Goal: Transaction & Acquisition: Book appointment/travel/reservation

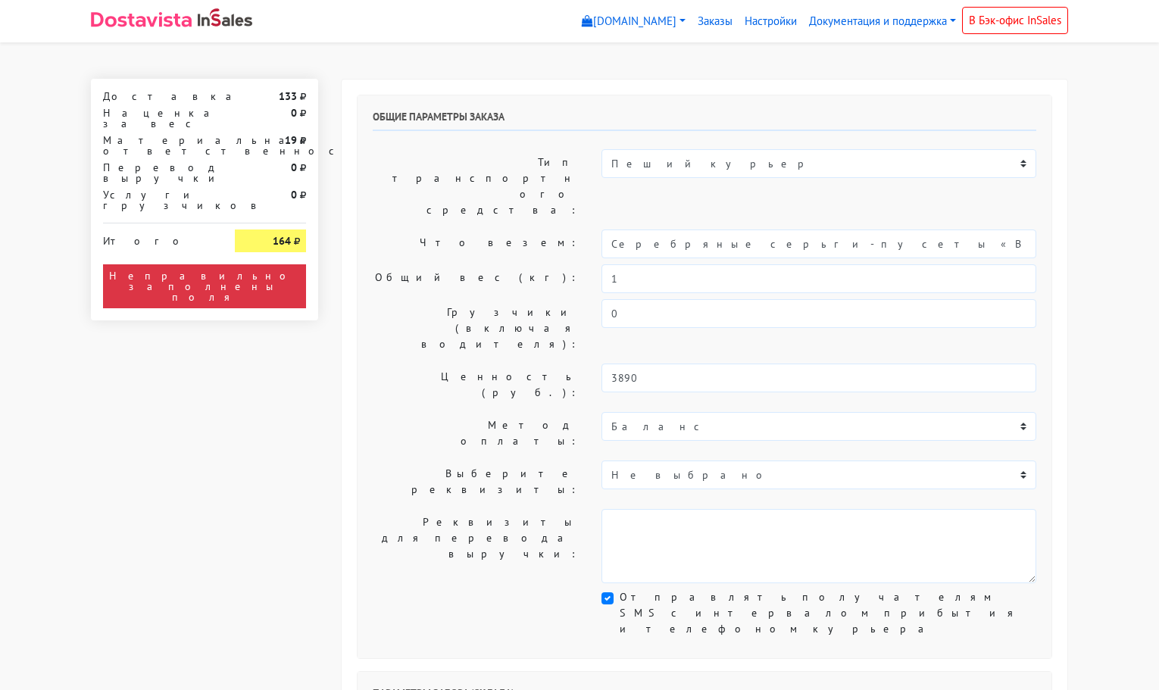
select select "11:00"
select select "21:00"
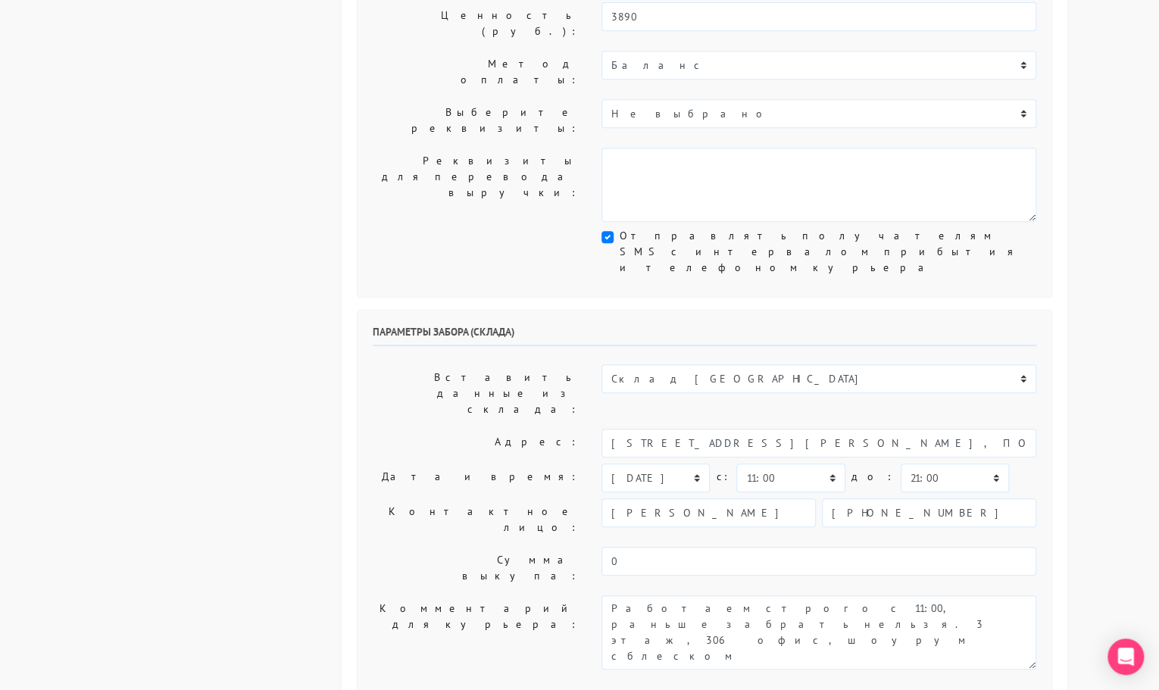
scroll to position [368, 0]
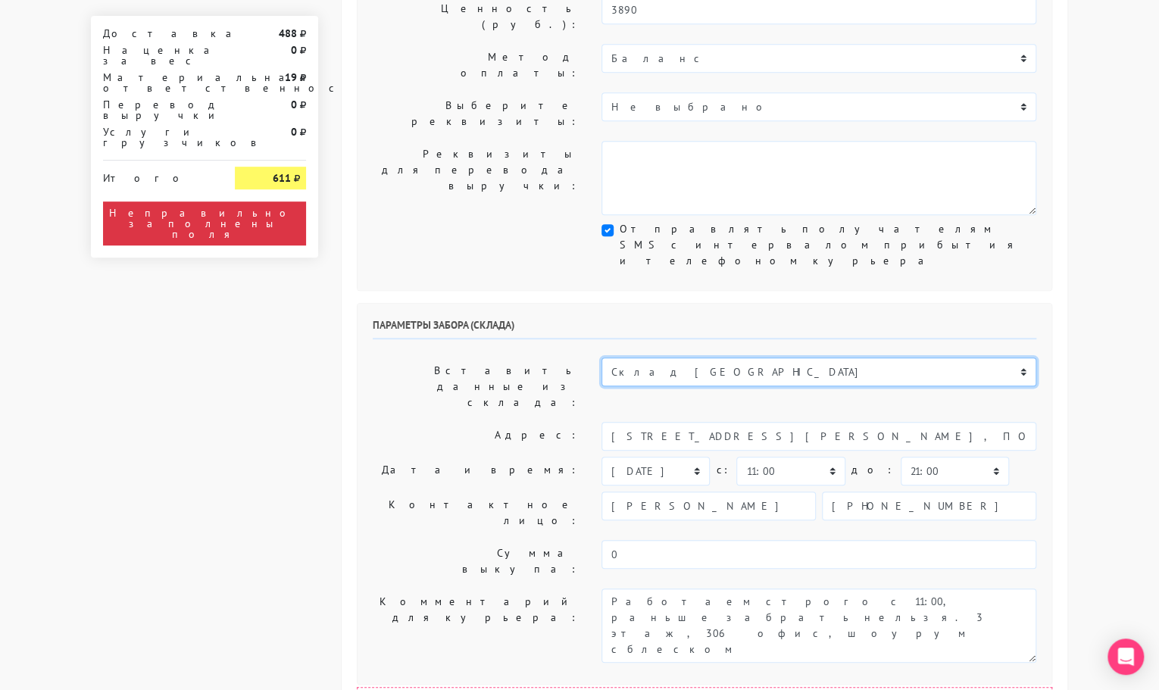
click at [688, 357] on select "Склад [GEOGRAPHIC_DATA] Склад [GEOGRAPHIC_DATA] [GEOGRAPHIC_DATA][PERSON_NAME] …" at bounding box center [818, 371] width 435 height 29
select select "1019"
click at [601, 357] on select "Склад [GEOGRAPHIC_DATA] Склад [GEOGRAPHIC_DATA] [GEOGRAPHIC_DATA][PERSON_NAME] …" at bounding box center [818, 371] width 435 height 29
type input "[STREET_ADDRESS][PERSON_NAME]"
type input "89251806702"
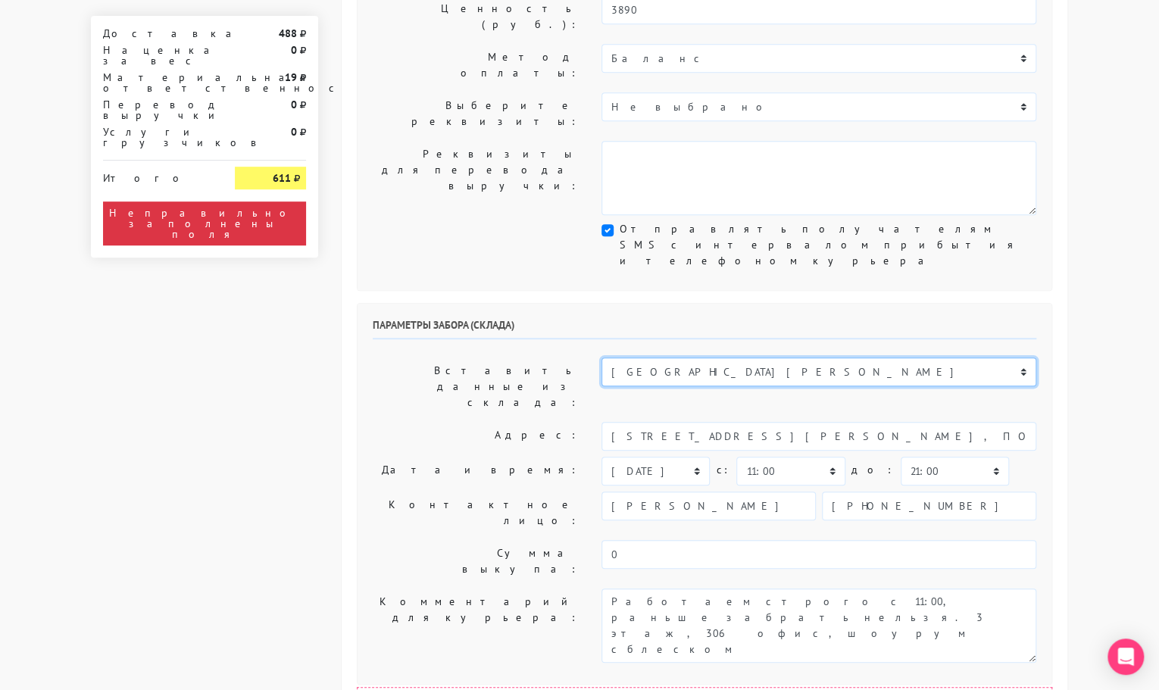
type textarea "Магазин серебряных украшений SBLESKOM (вход со стороны [GEOGRAPHIC_DATA])"
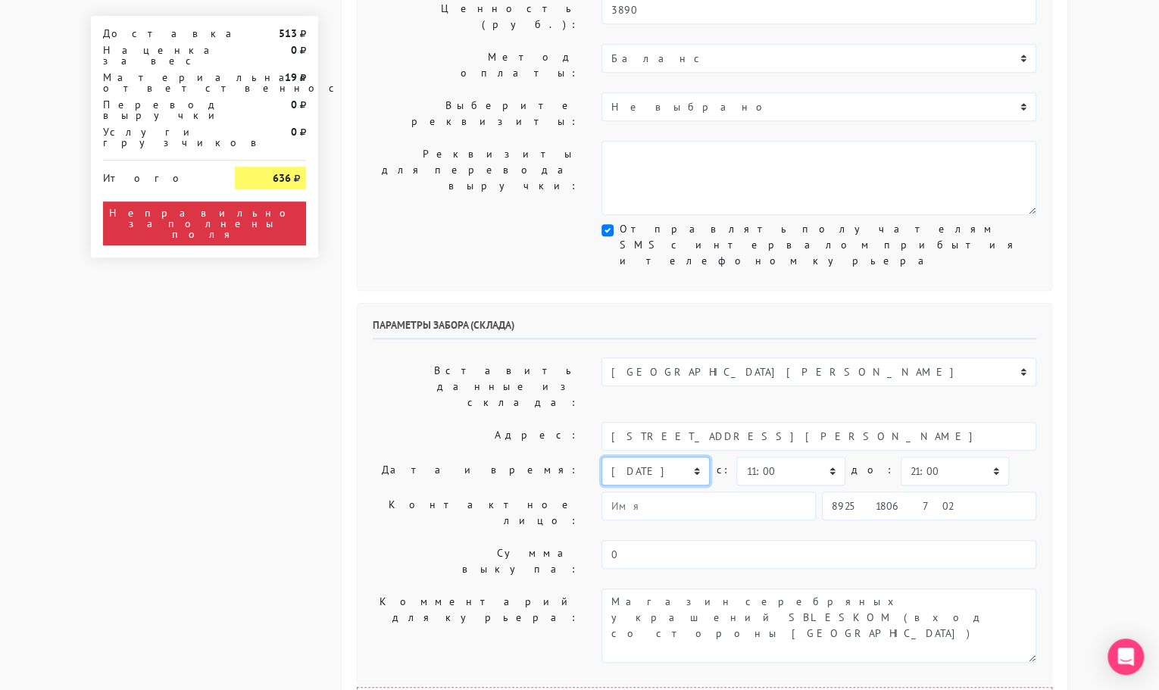
click at [654, 457] on select "[DATE] [DATE] [DATE] [DATE] [DATE] [DATE] [DATE] [DATE] [DATE]" at bounding box center [655, 471] width 108 height 29
select select "[DATE]"
click at [601, 457] on select "[DATE] [DATE] [DATE] [DATE] [DATE] [DATE] [DATE] [DATE] [DATE]" at bounding box center [655, 471] width 108 height 29
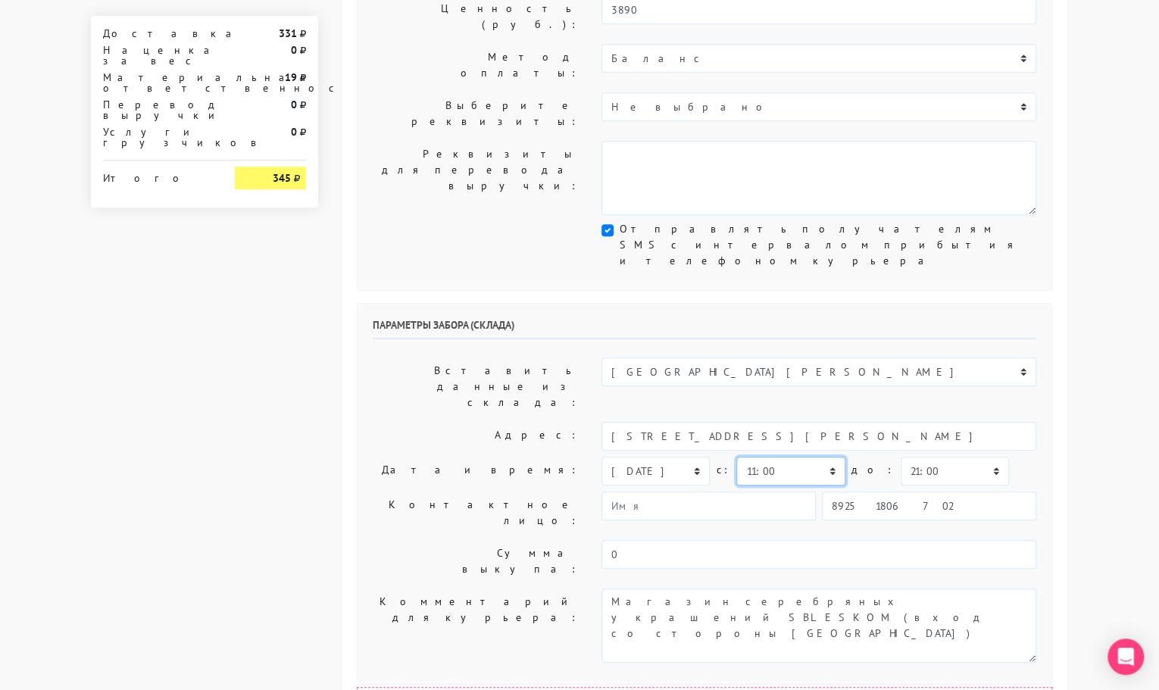
click at [794, 457] on select "00:00 00:30 01:00 01:30 02:00 02:30 03:00 03:30 04:00 04:30 05:00 05:30 06:00 0…" at bounding box center [790, 471] width 108 height 29
select select "17:00"
click at [736, 457] on select "00:00 00:30 01:00 01:30 02:00 02:30 03:00 03:30 04:00 04:30 05:00 05:30 06:00 0…" at bounding box center [790, 471] width 108 height 29
click at [924, 457] on select "00:00 00:30 01:00 01:30 02:00 02:30 03:00 03:30 04:00 04:30 05:00 05:30 06:00 0…" at bounding box center [954, 471] width 108 height 29
select select "18:00"
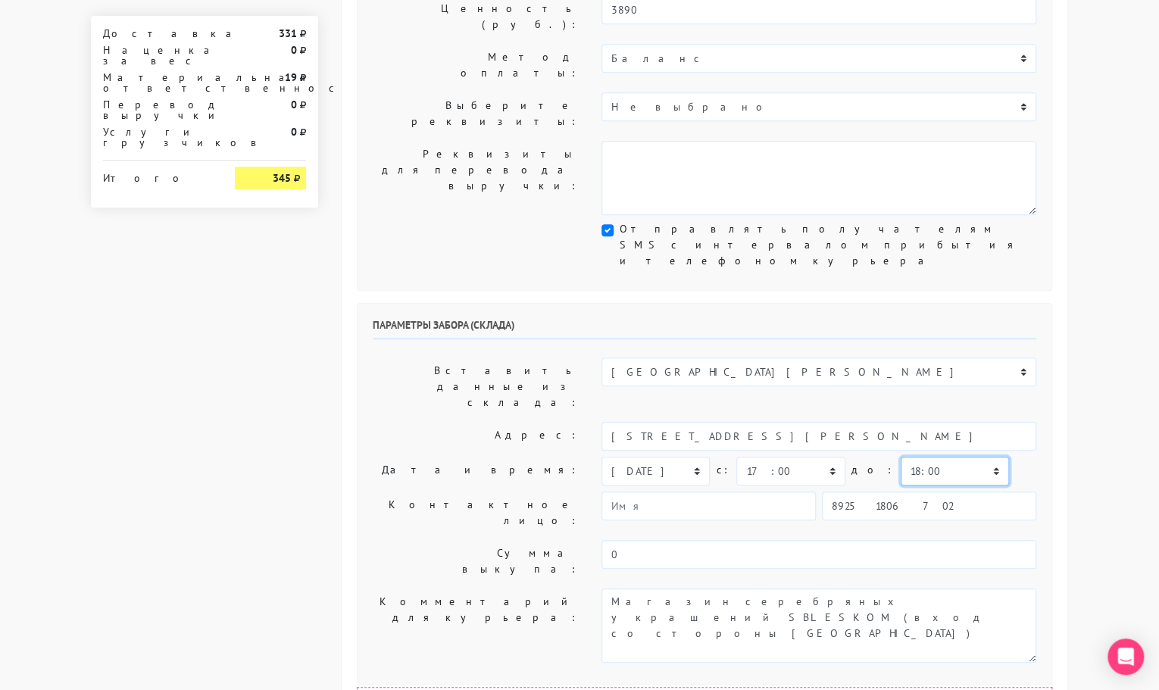
click at [900, 457] on select "00:00 00:30 01:00 01:30 02:00 02:30 03:00 03:30 04:00 04:30 05:00 05:30 06:00 0…" at bounding box center [954, 471] width 108 height 29
drag, startPoint x: 863, startPoint y: 604, endPoint x: 811, endPoint y: 602, distance: 51.5
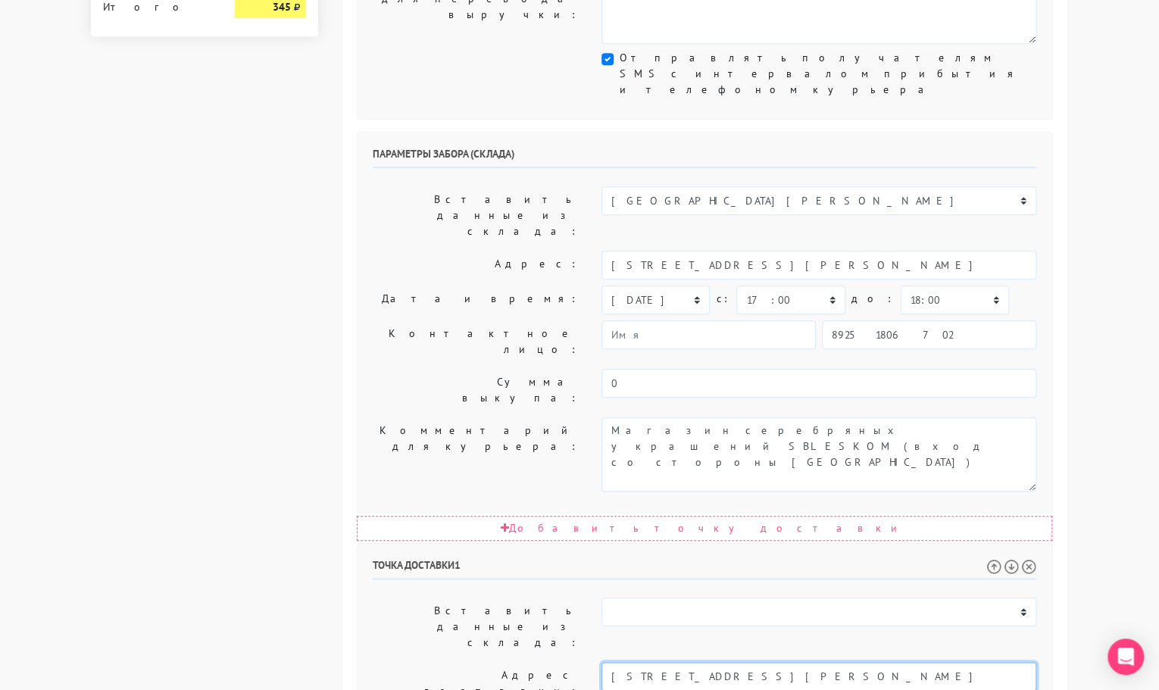
scroll to position [541, 0]
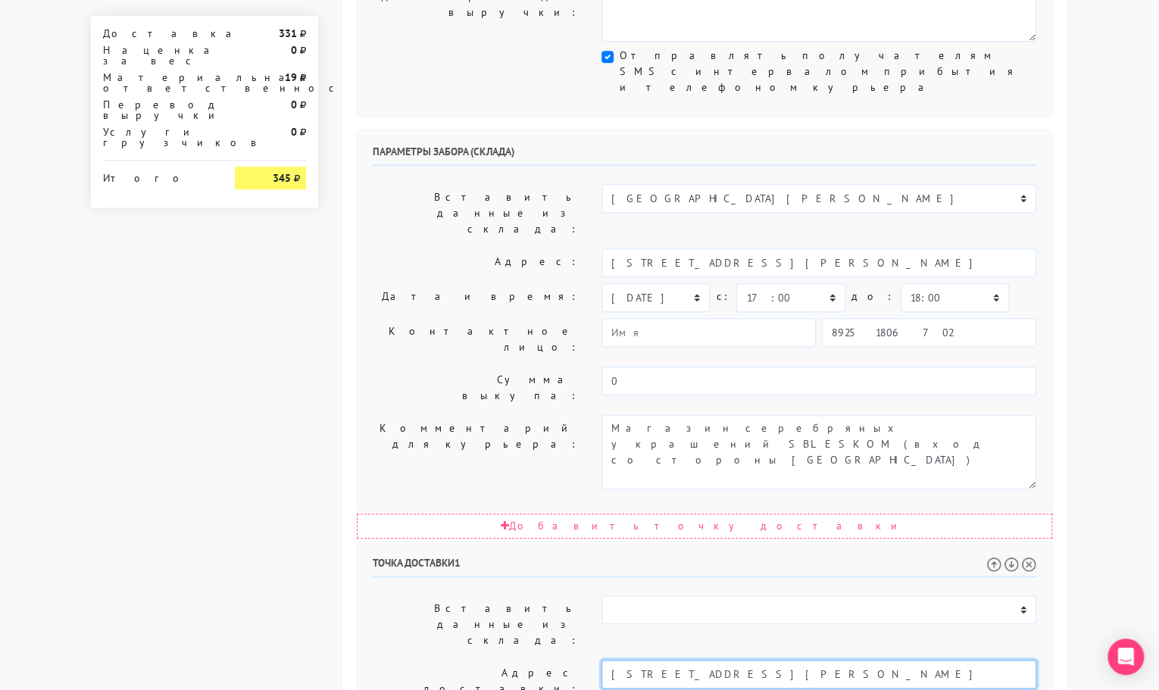
type input "[STREET_ADDRESS][PERSON_NAME]"
drag, startPoint x: 760, startPoint y: 543, endPoint x: 769, endPoint y: 557, distance: 16.0
type textarea "Позвонить получателю за 1 час. [STREET_ADDRESS][PERSON_NAME]"
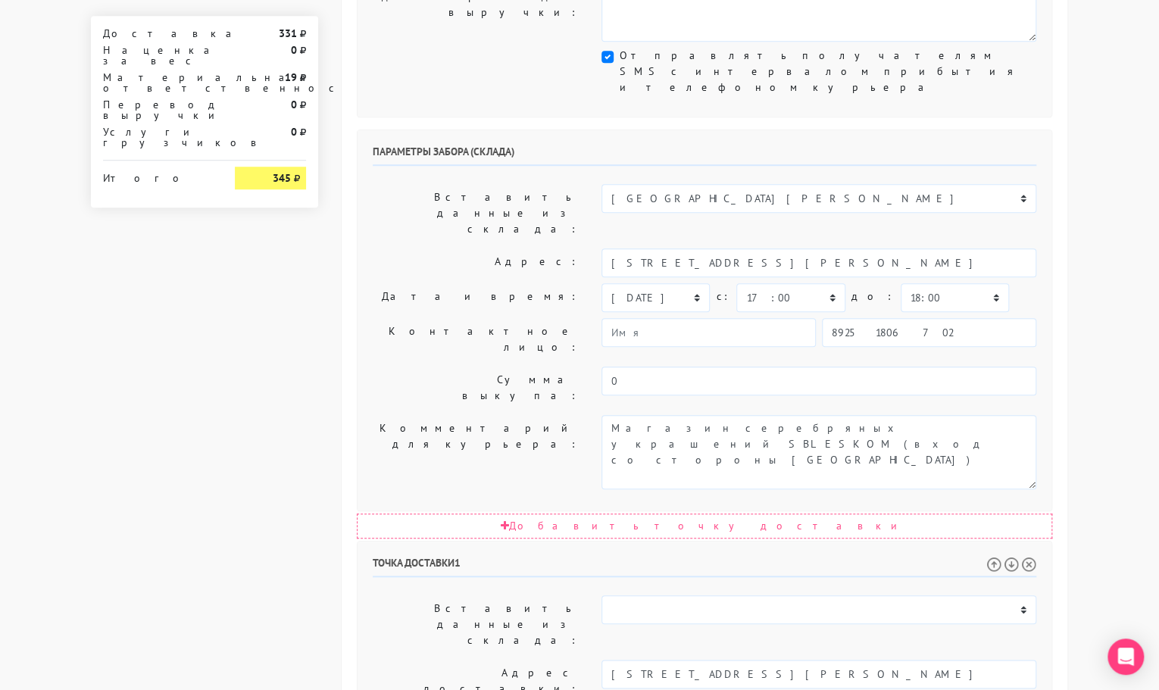
select select "21:00"
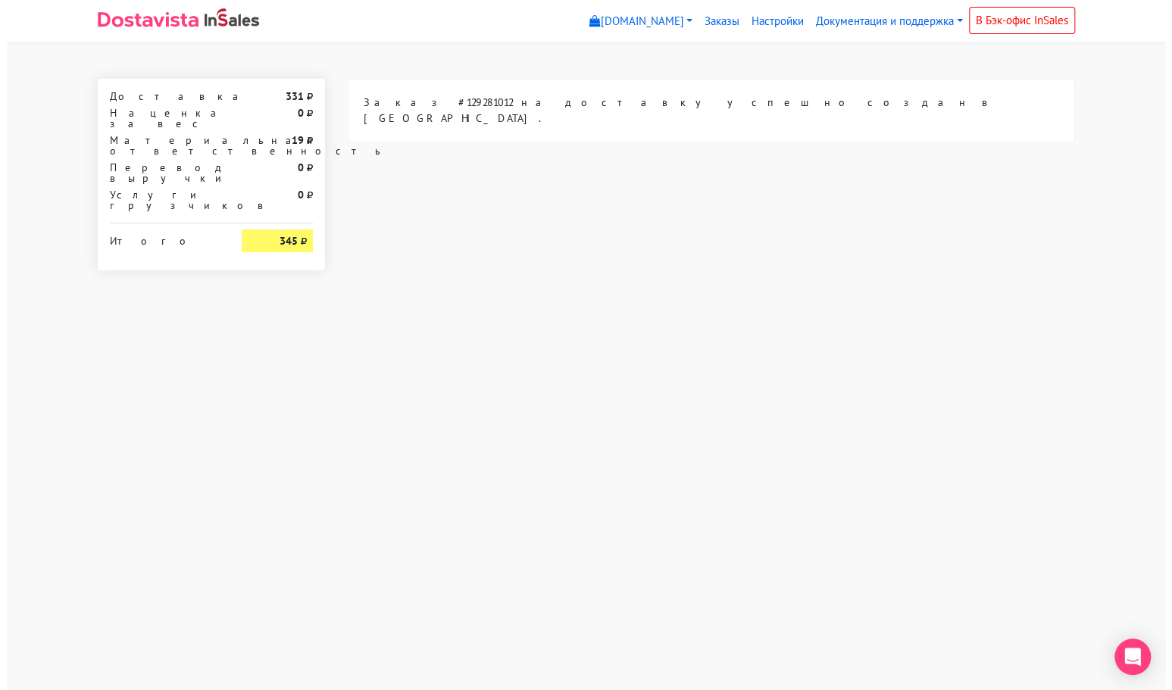
scroll to position [0, 0]
